Goal: Transaction & Acquisition: Purchase product/service

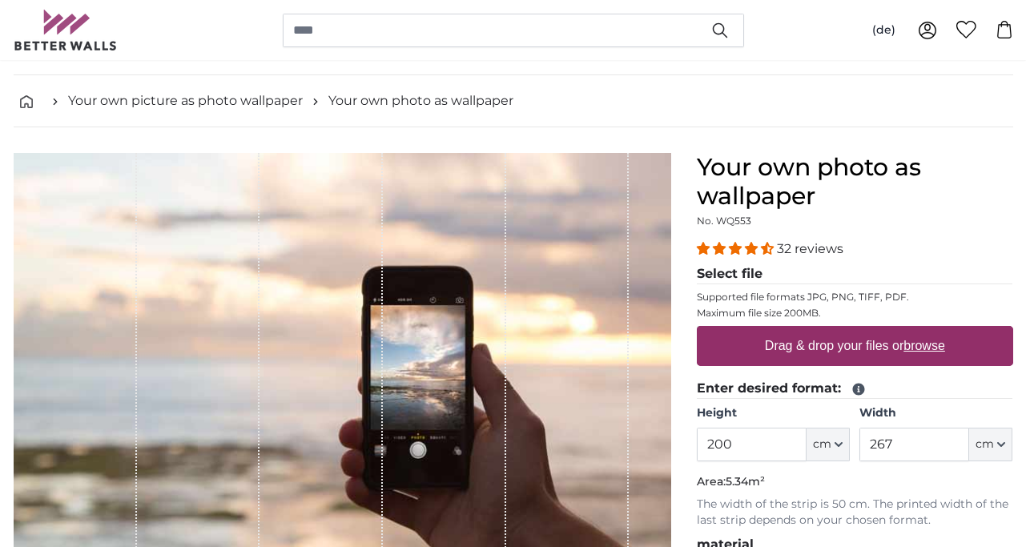
scroll to position [104, 0]
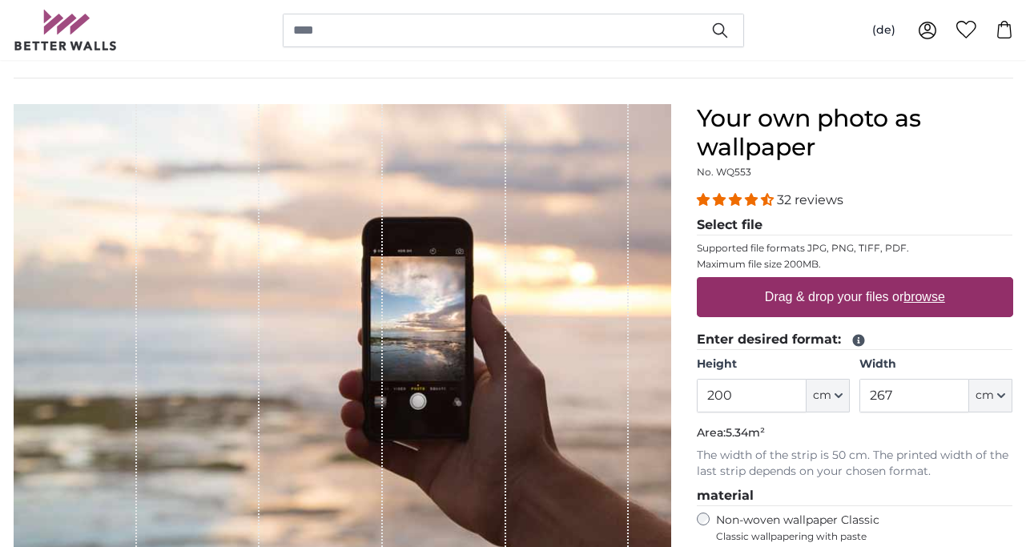
click at [924, 298] on font "browse" at bounding box center [925, 297] width 42 height 14
click at [924, 282] on input "Drag & drop your files or browse" at bounding box center [855, 279] width 316 height 5
type input "**********"
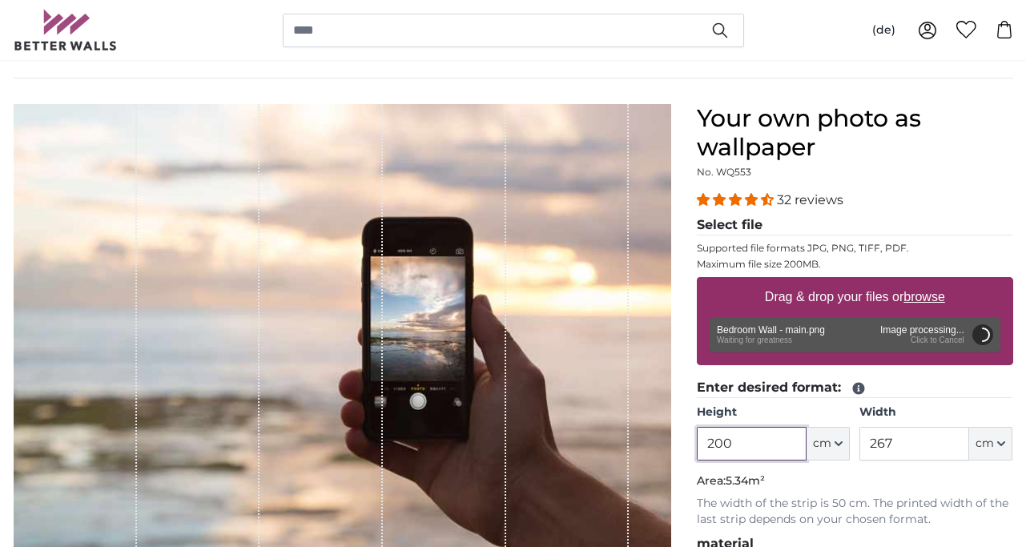
click at [739, 445] on input "200" at bounding box center [752, 444] width 110 height 34
type input "240"
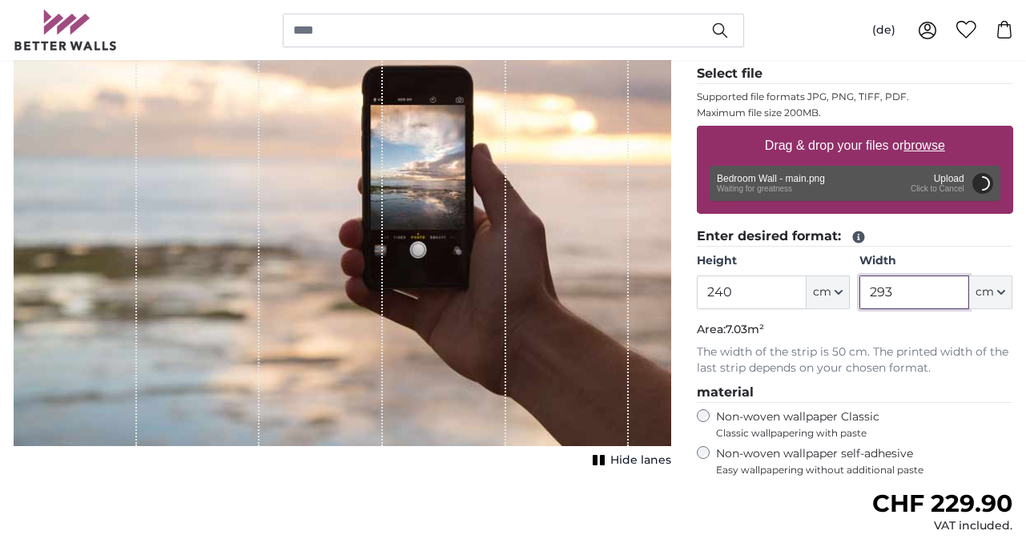
scroll to position [261, 0]
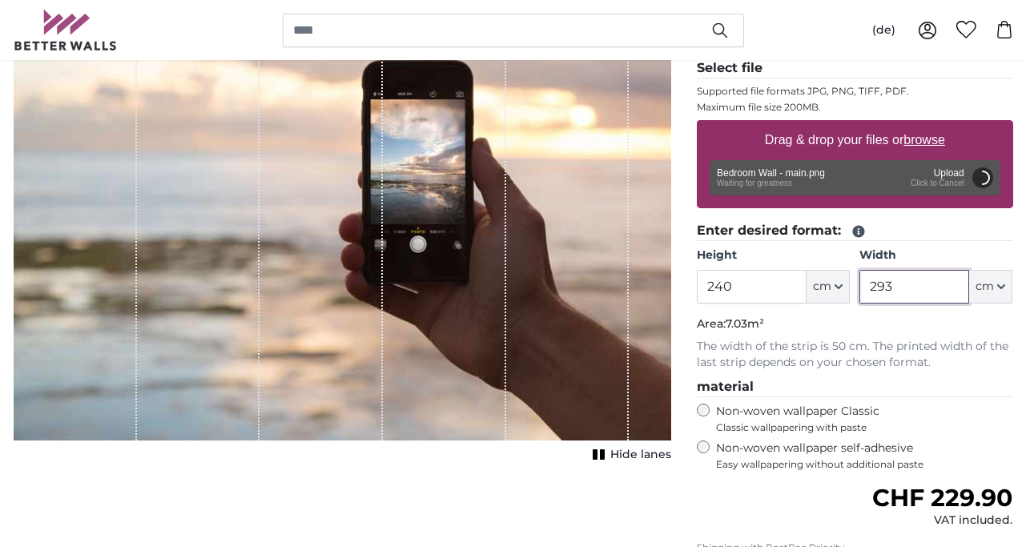
type input "293"
type input "200"
type input "246"
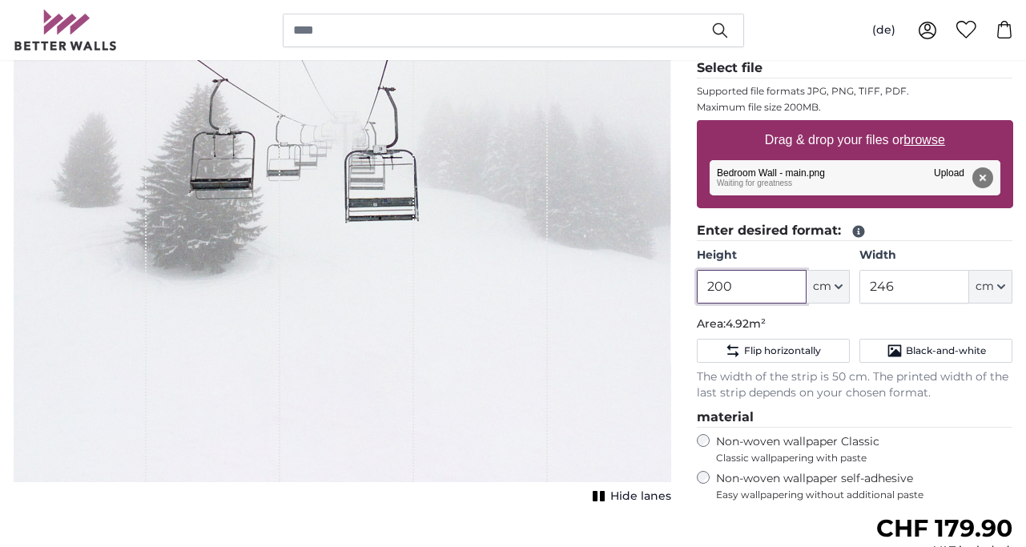
click at [759, 285] on input "200" at bounding box center [752, 287] width 110 height 34
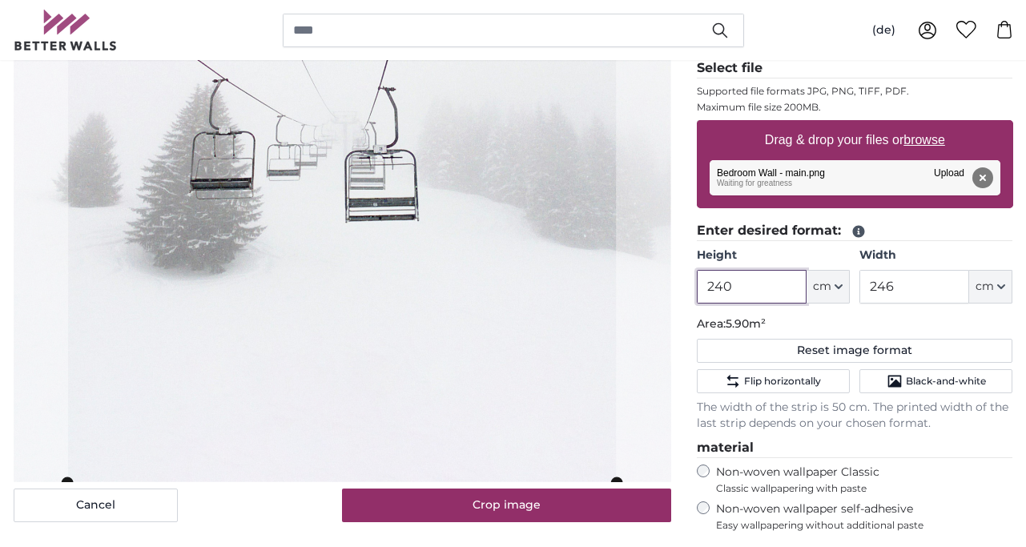
type input "240"
click at [901, 284] on input "246" at bounding box center [915, 287] width 110 height 34
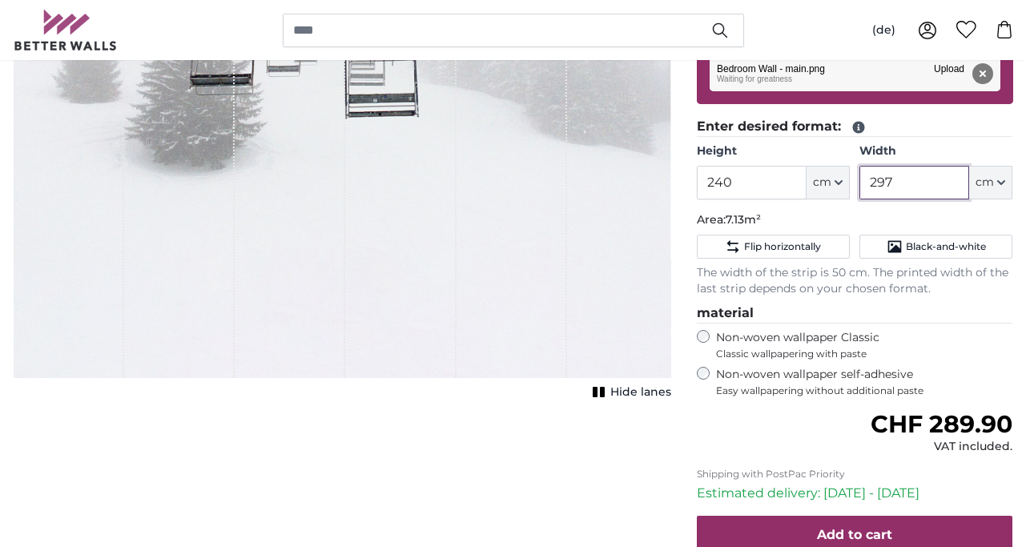
scroll to position [403, 0]
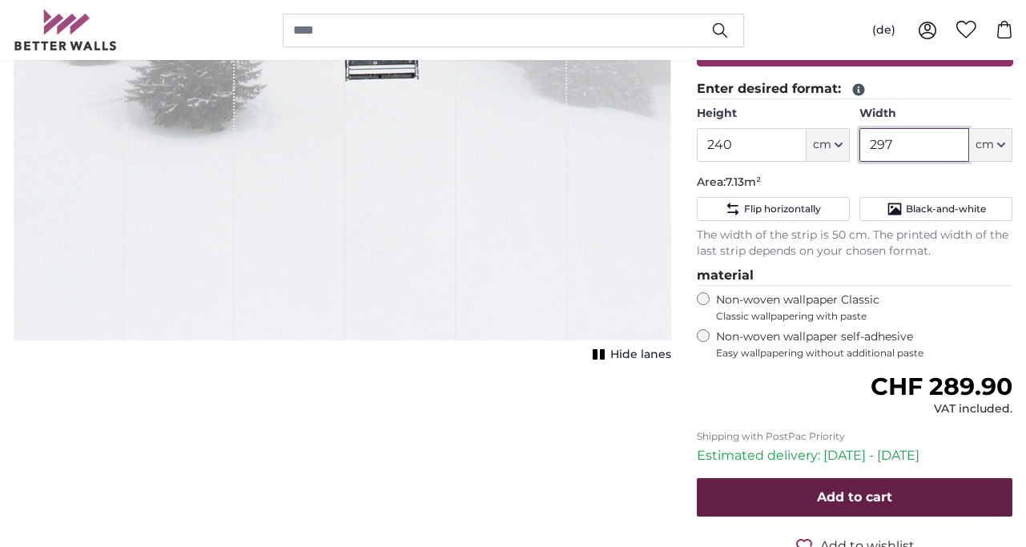
type input "297"
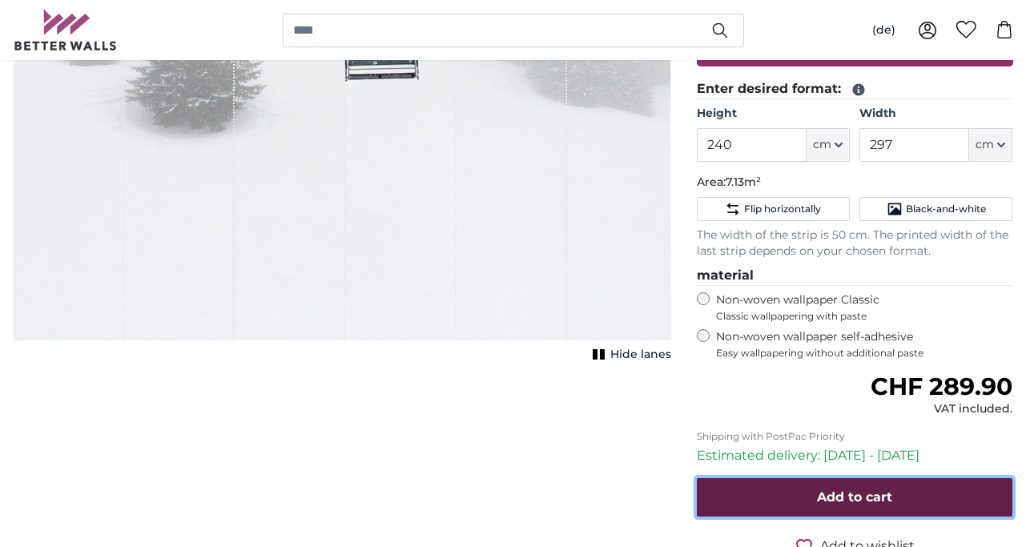
click at [794, 496] on button "Add to cart" at bounding box center [855, 497] width 316 height 38
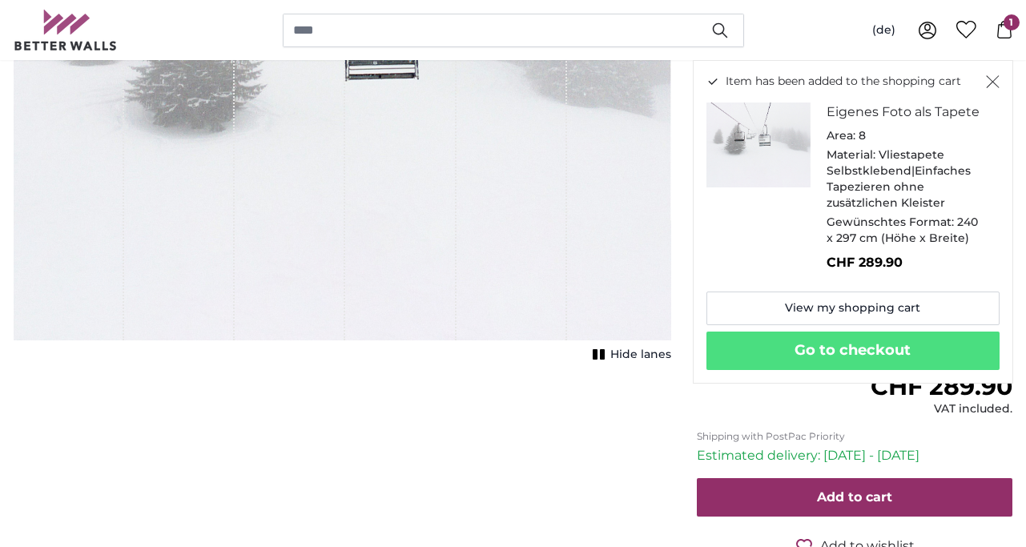
click at [989, 78] on icon "Close" at bounding box center [993, 81] width 14 height 13
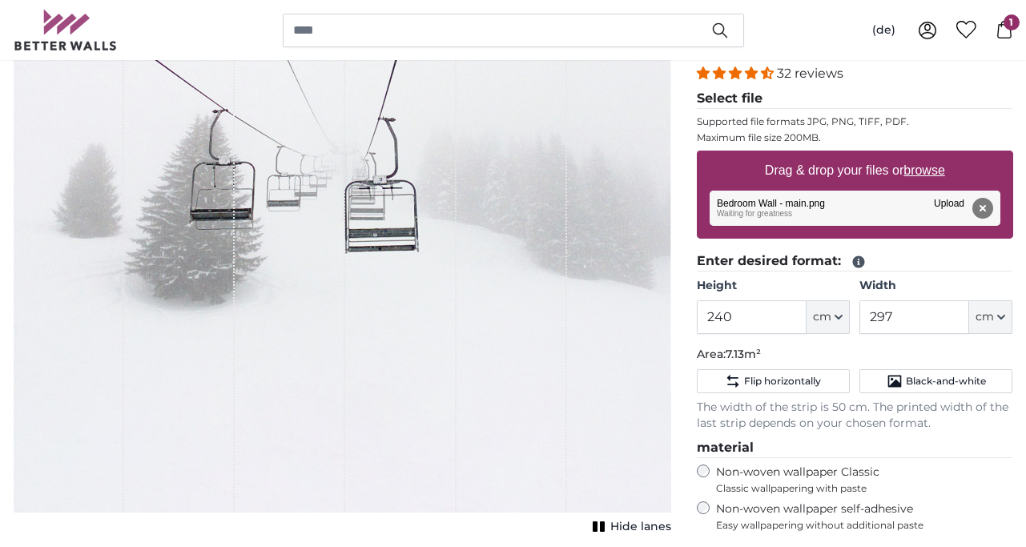
scroll to position [218, 0]
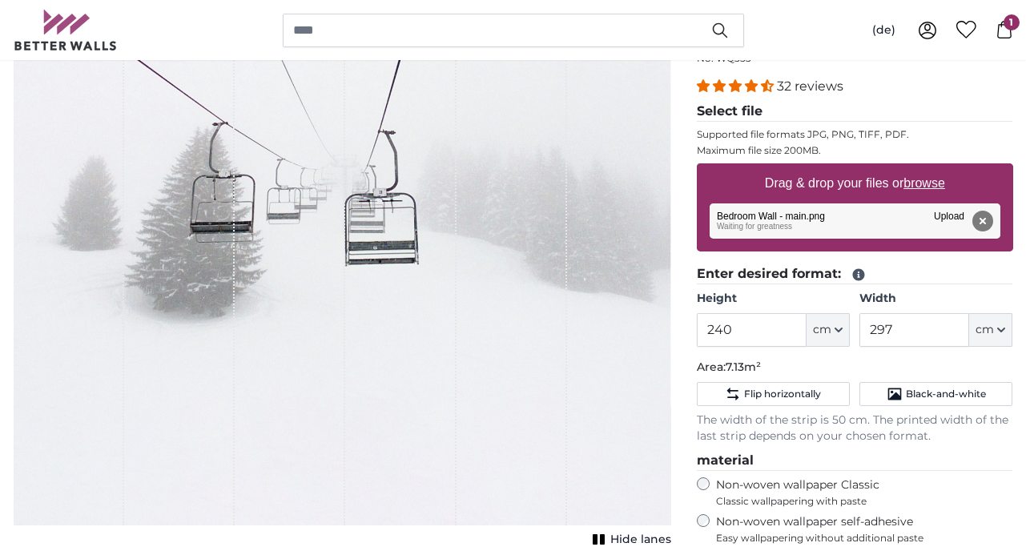
click at [929, 184] on font "browse" at bounding box center [925, 183] width 42 height 14
click at [929, 168] on input "Drag & drop your files or browse" at bounding box center [855, 165] width 316 height 5
type input "**********"
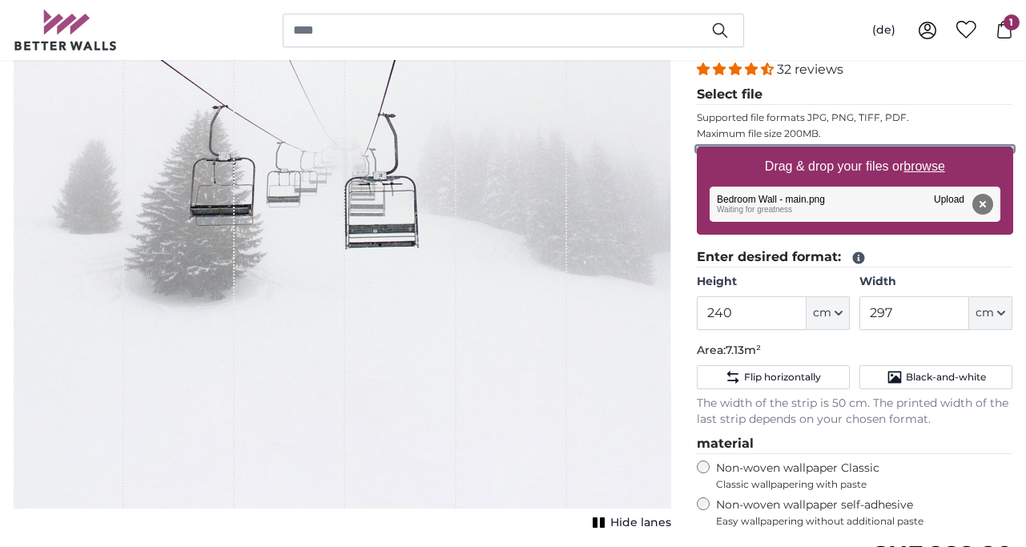
scroll to position [60, 0]
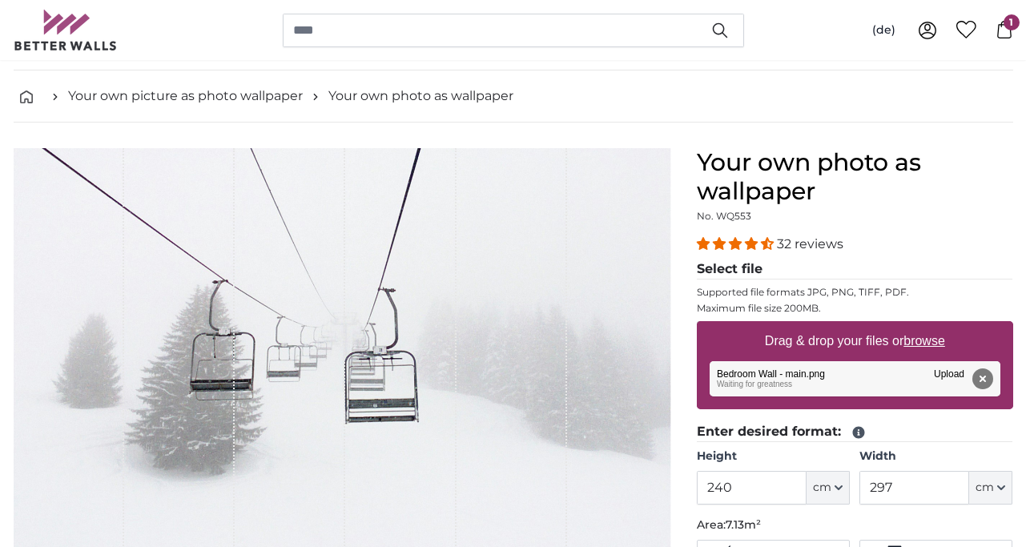
click at [929, 345] on font "browse" at bounding box center [925, 341] width 42 height 14
click at [929, 326] on input "Drag & drop your files or browse" at bounding box center [855, 323] width 316 height 5
type input "**********"
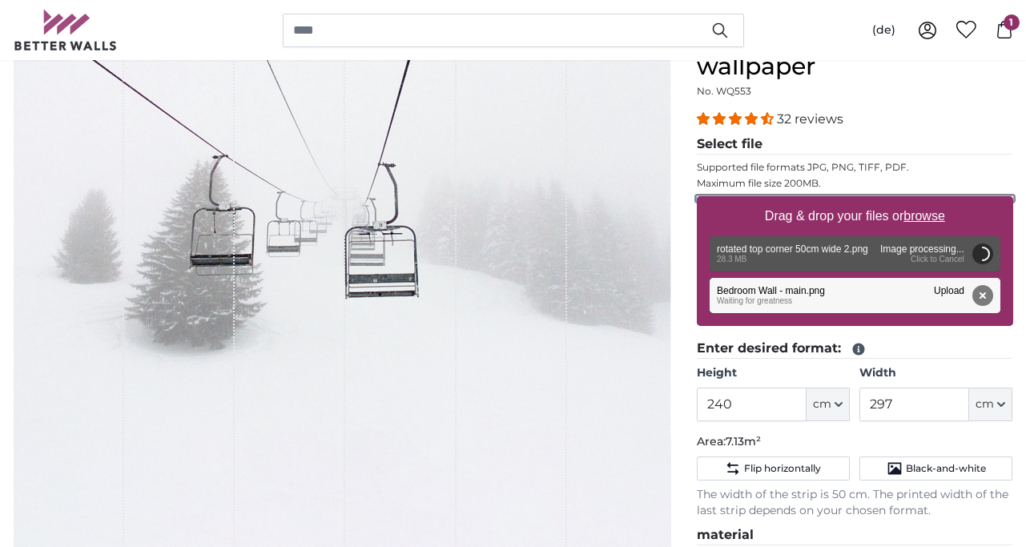
scroll to position [189, 0]
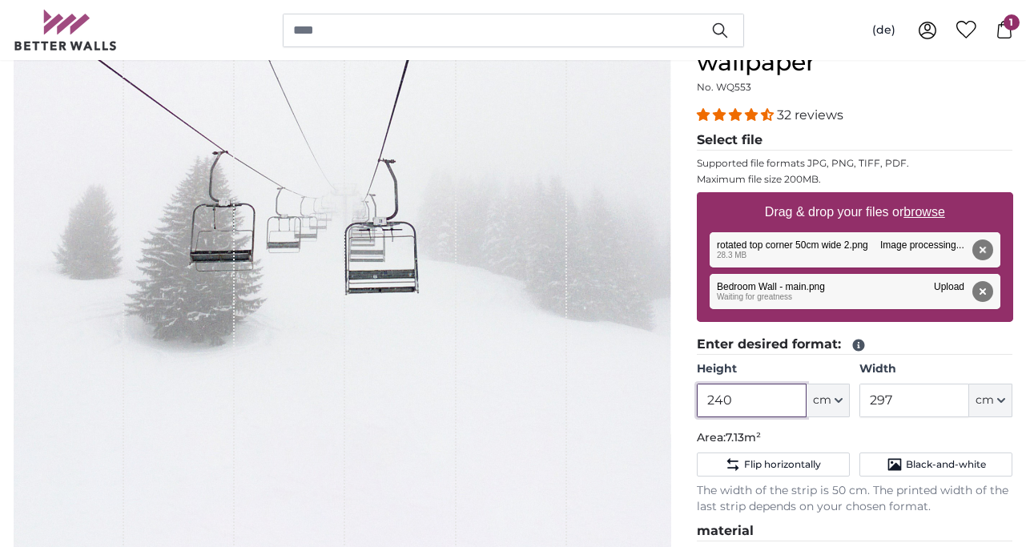
drag, startPoint x: 738, startPoint y: 404, endPoint x: 687, endPoint y: 393, distance: 51.7
click at [687, 393] on div "Your own photo as wallpaper No. WQ553 32 reviews Select file Supported file for…" at bounding box center [855, 454] width 342 height 871
type input "90"
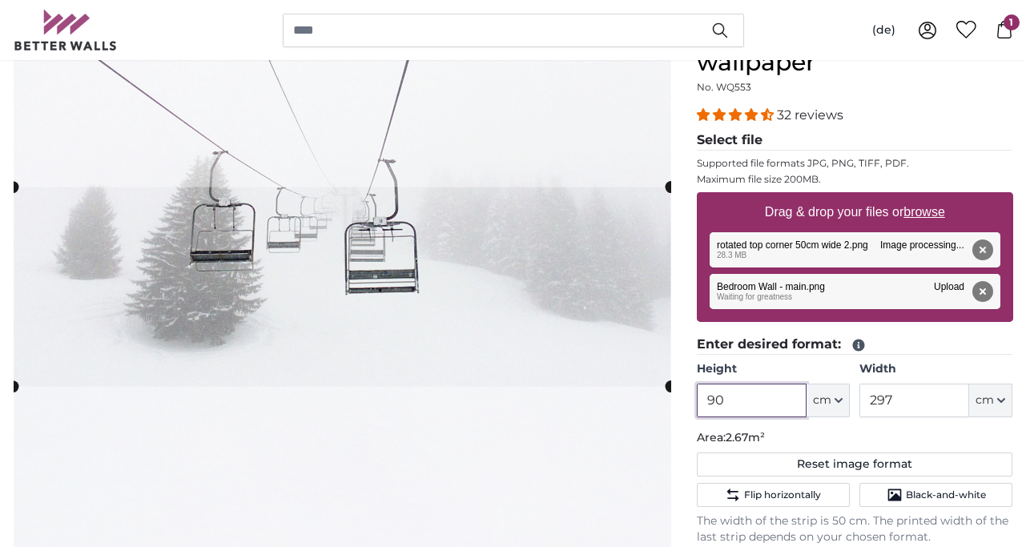
type input "90"
type input "50"
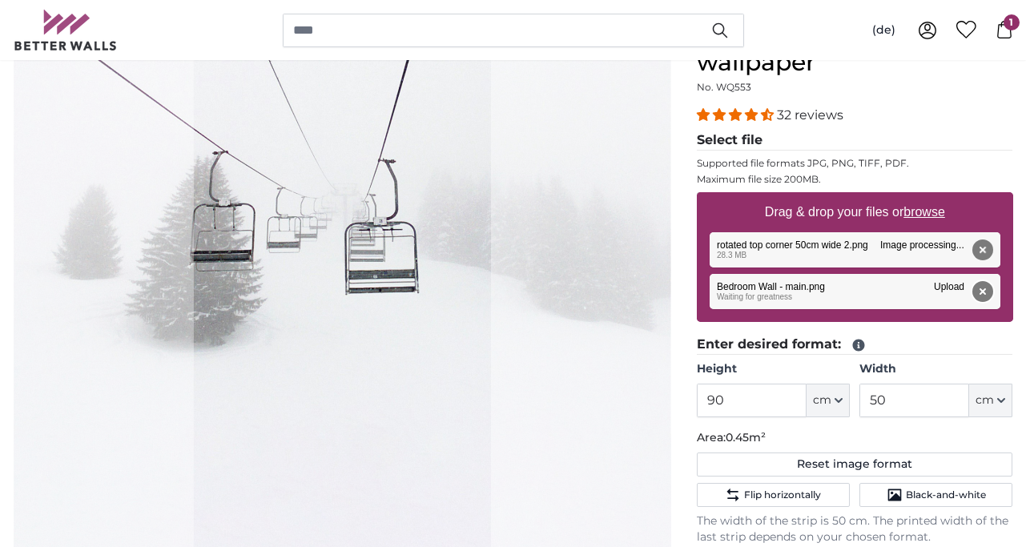
click at [986, 297] on button "Remove" at bounding box center [982, 291] width 21 height 21
type input "240"
type input "297"
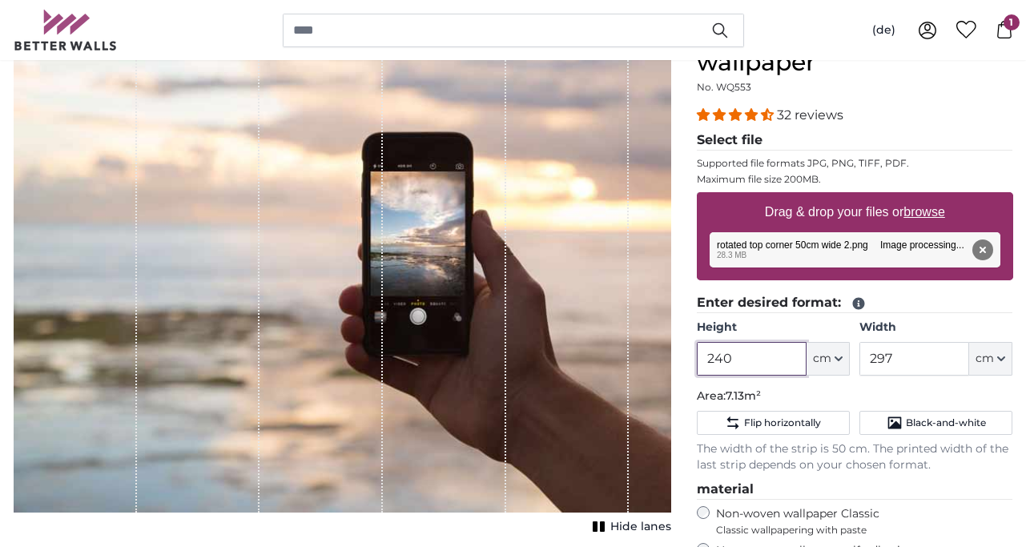
drag, startPoint x: 785, startPoint y: 356, endPoint x: 699, endPoint y: 353, distance: 86.6
click at [699, 355] on input "240" at bounding box center [752, 359] width 110 height 34
type input "90"
type input "50"
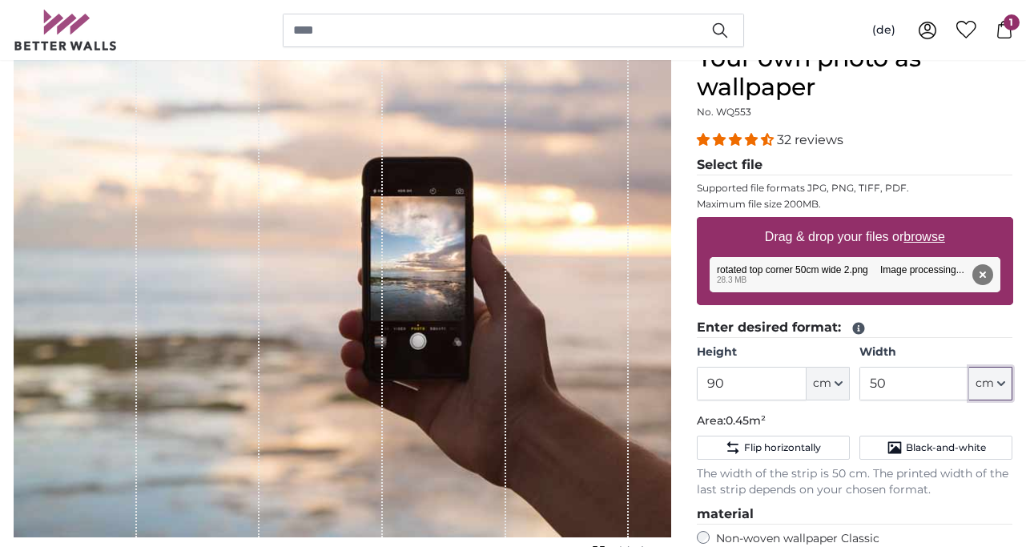
scroll to position [165, 0]
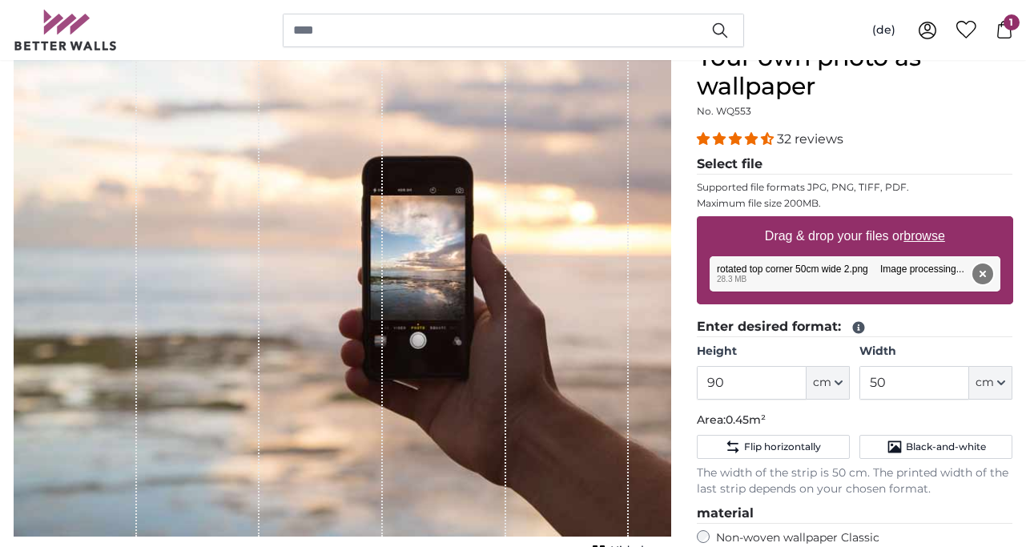
click at [984, 272] on button "Remove" at bounding box center [982, 274] width 21 height 21
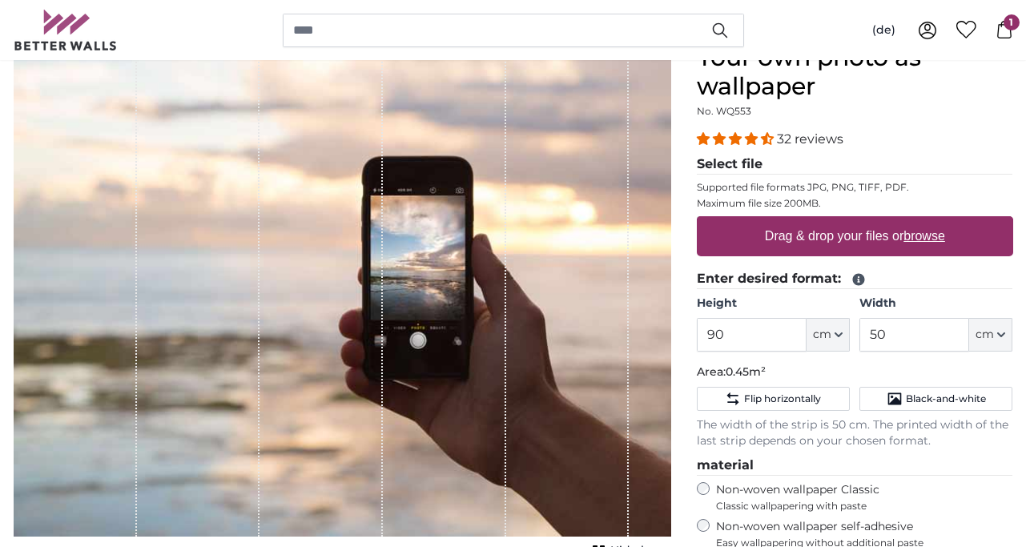
click at [937, 236] on font "browse" at bounding box center [925, 236] width 42 height 14
click at [937, 221] on input "Drag & drop your files or browse" at bounding box center [855, 218] width 316 height 5
type input "**********"
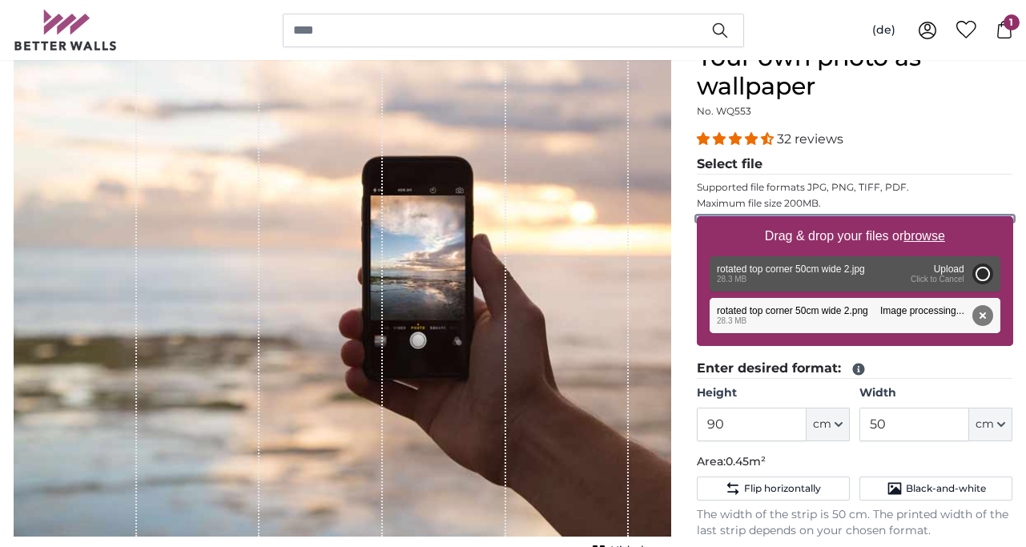
type input "200"
type input "112"
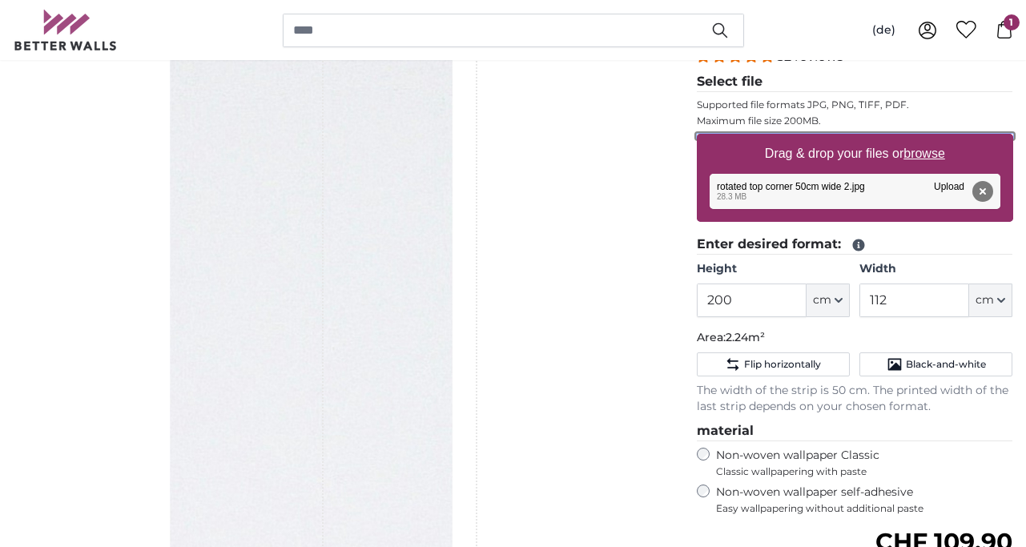
scroll to position [249, 0]
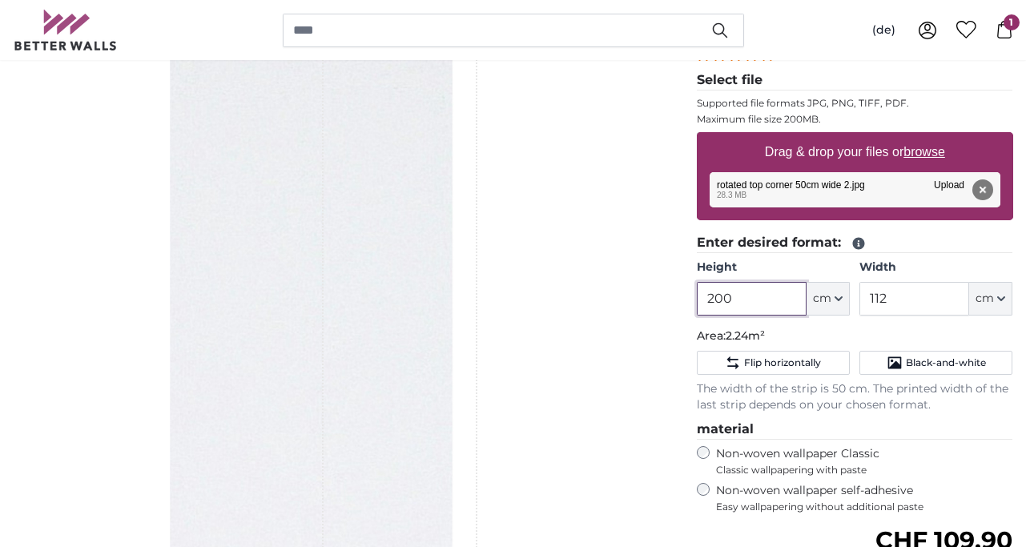
drag, startPoint x: 739, startPoint y: 294, endPoint x: 687, endPoint y: 287, distance: 51.8
click at [687, 288] on div "Your own photo as wallpaper No. WQ553 32 reviews Select file Supported file for…" at bounding box center [855, 373] width 342 height 829
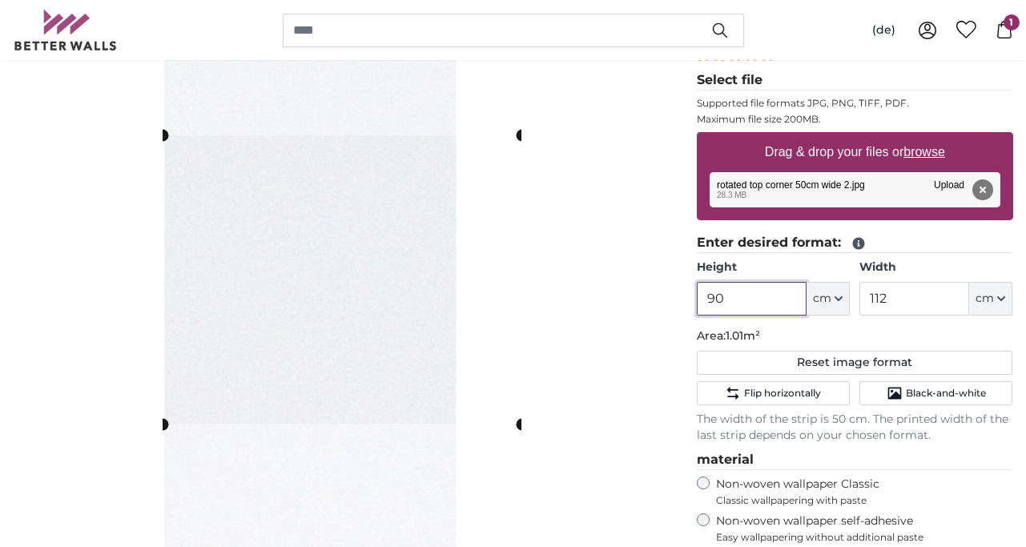
type input "90"
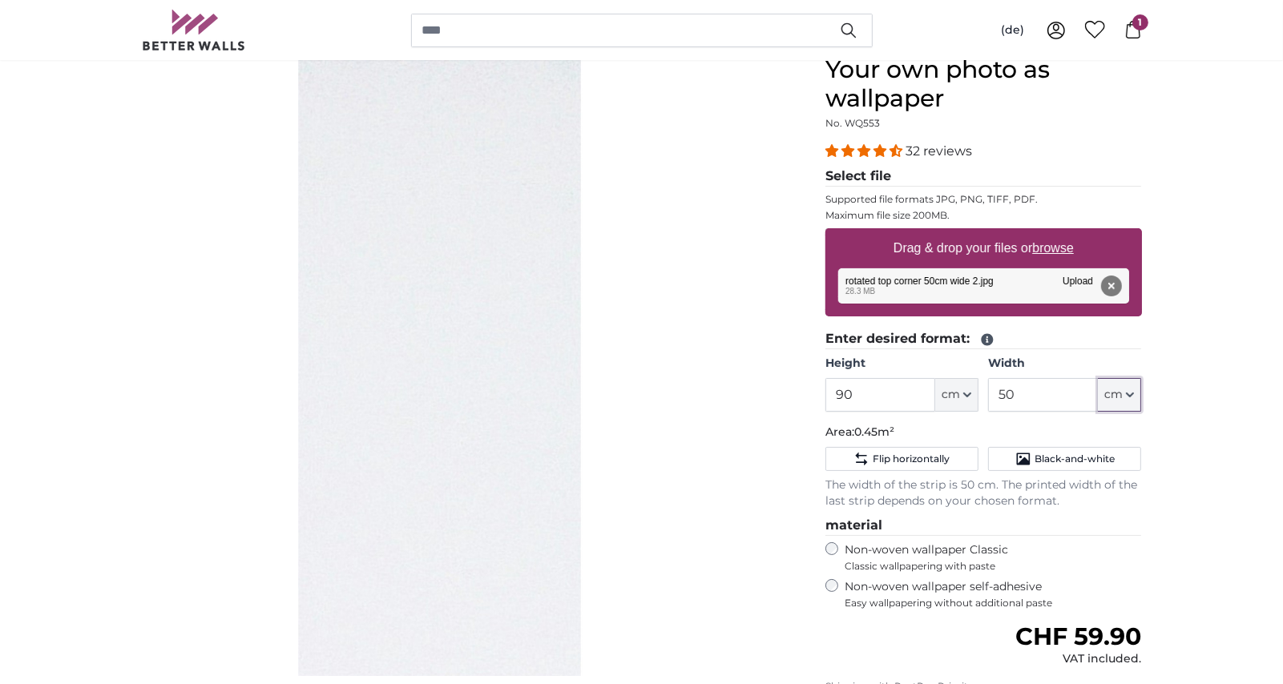
scroll to position [155, 0]
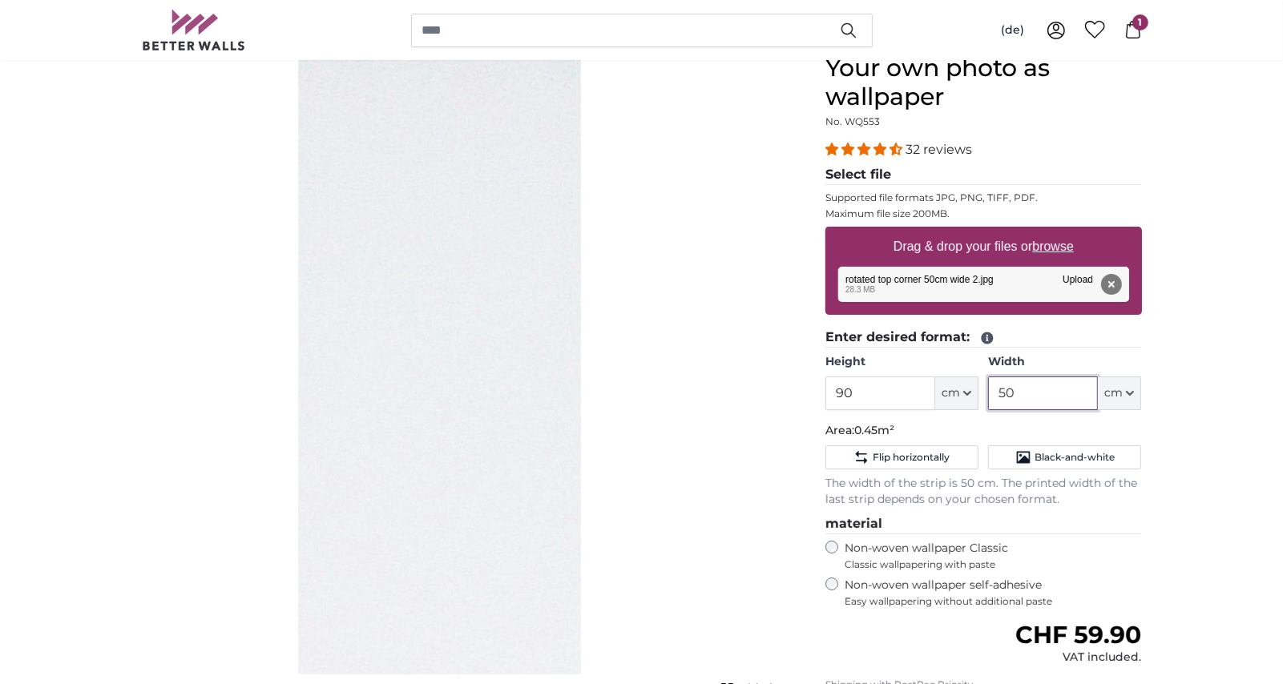
drag, startPoint x: 1050, startPoint y: 398, endPoint x: 987, endPoint y: 382, distance: 65.3
click at [987, 383] on div "Height 90 ft cm Centimeters (cm) Inches Feet (ft. in.) Width 50 ft cm Centimete…" at bounding box center [983, 382] width 316 height 56
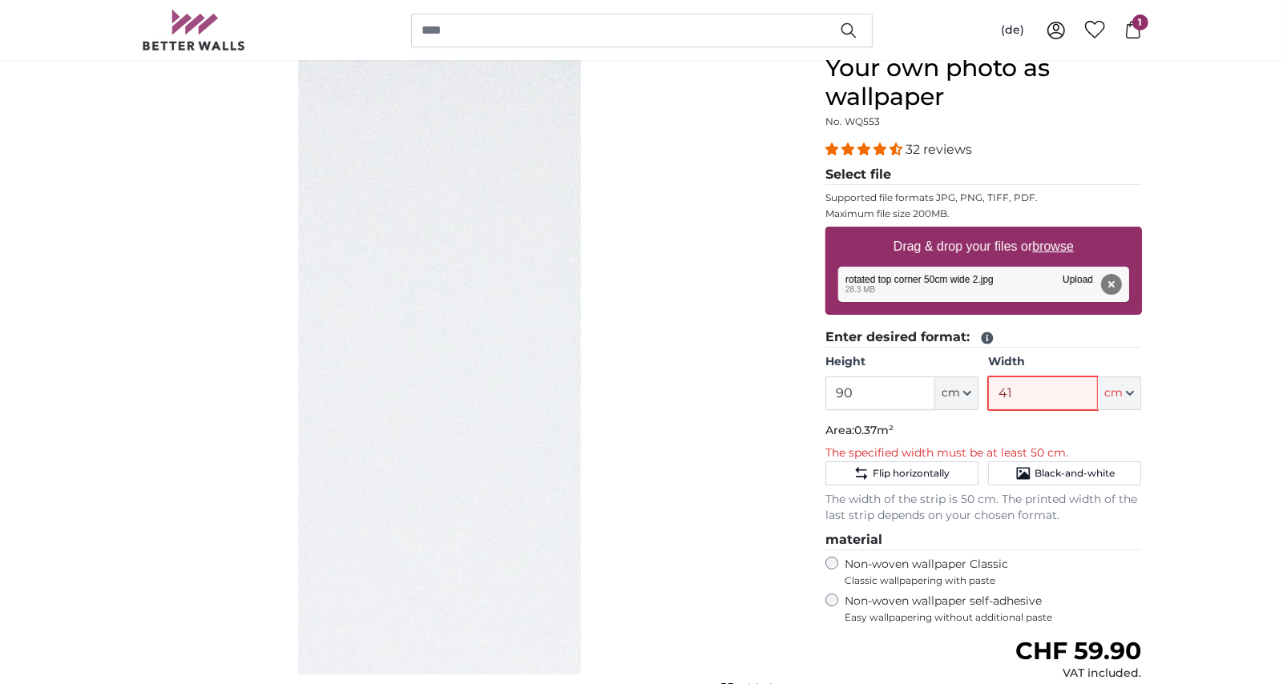
drag, startPoint x: 1046, startPoint y: 394, endPoint x: 952, endPoint y: 385, distance: 95.0
click at [952, 386] on div "Height 90 ft cm Centimeters (cm) Inches Feet (ft. in.) Width 41 ft cm Centimete…" at bounding box center [983, 382] width 316 height 56
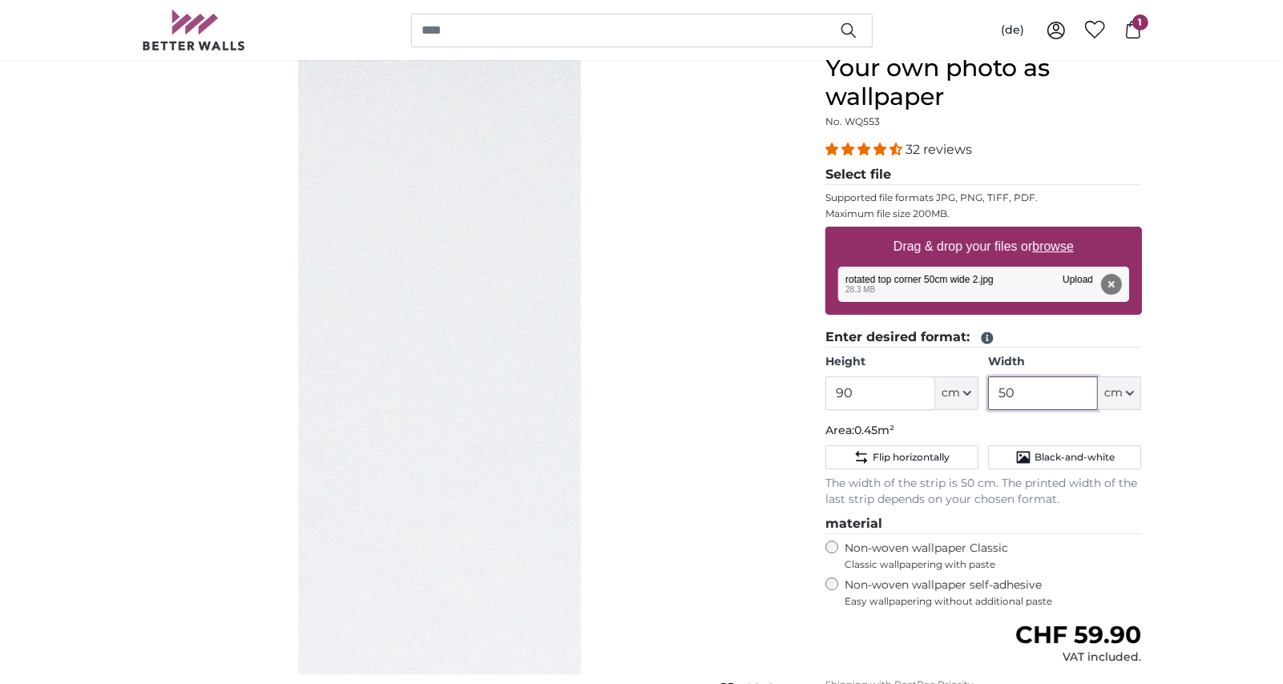
type input "50"
click at [1026, 282] on button "Remove" at bounding box center [1110, 284] width 21 height 21
